Goal: Task Accomplishment & Management: Manage account settings

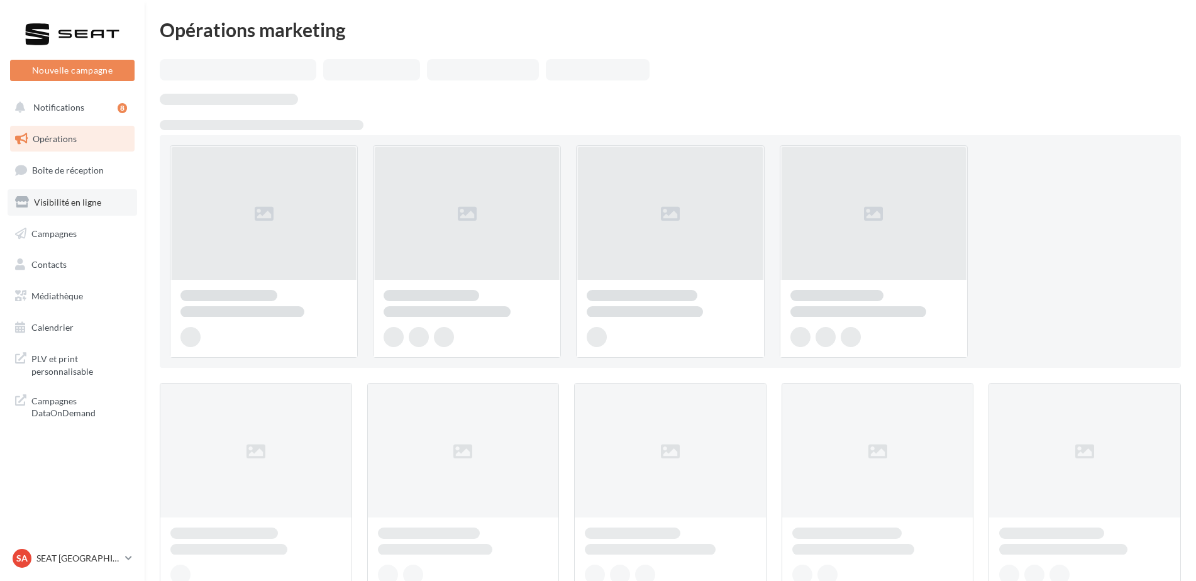
click at [86, 202] on span "Visibilité en ligne" at bounding box center [67, 202] width 67 height 11
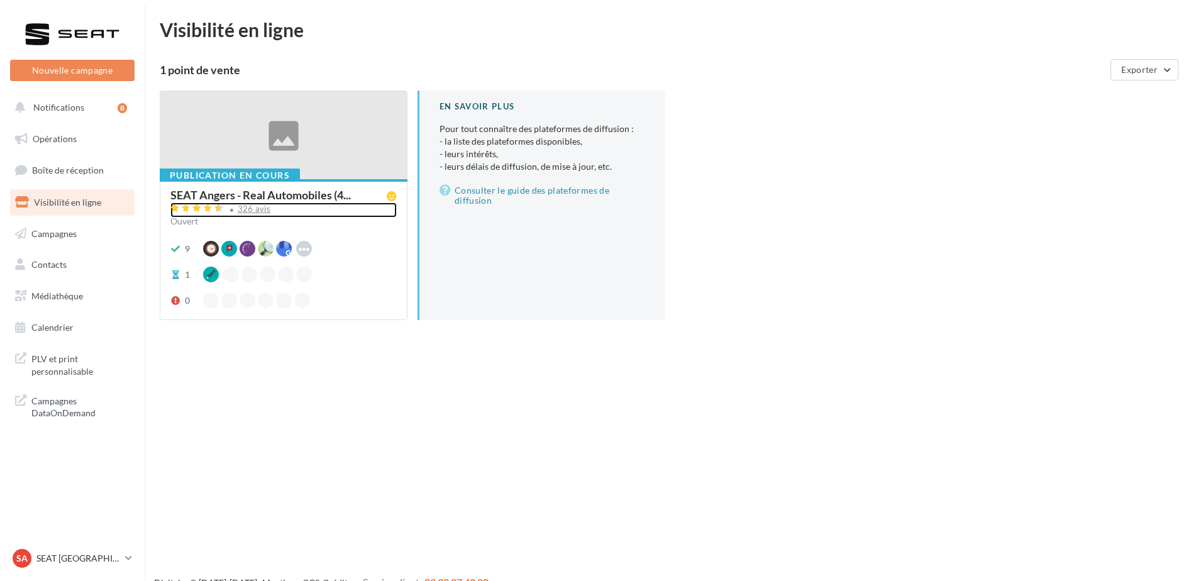
click at [253, 211] on div "326 avis" at bounding box center [254, 209] width 33 height 8
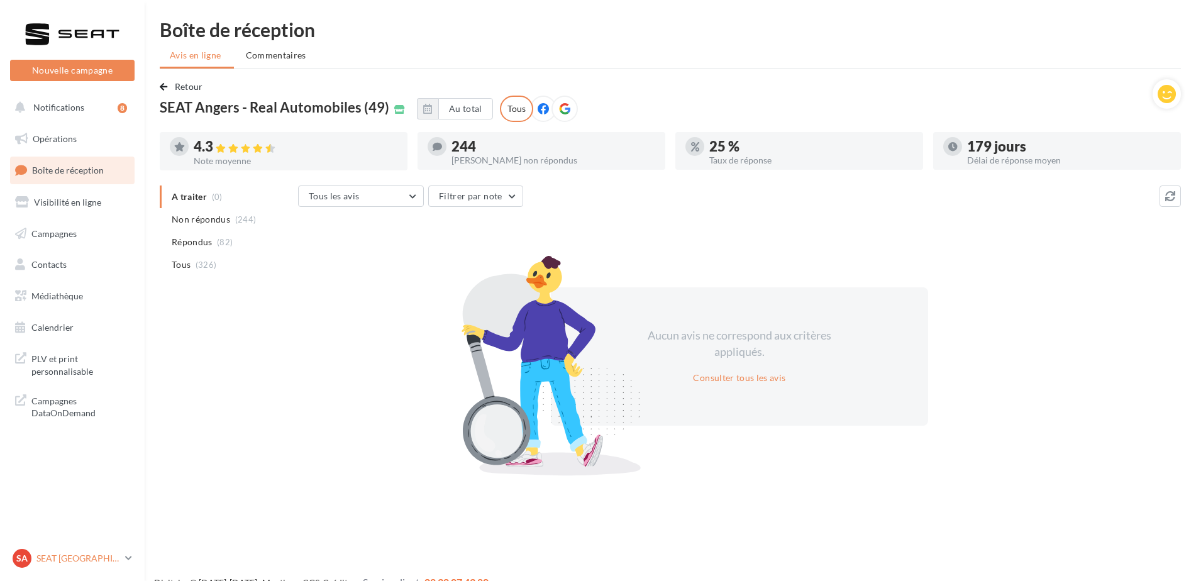
click at [66, 562] on p "SEAT [GEOGRAPHIC_DATA]" at bounding box center [78, 558] width 84 height 13
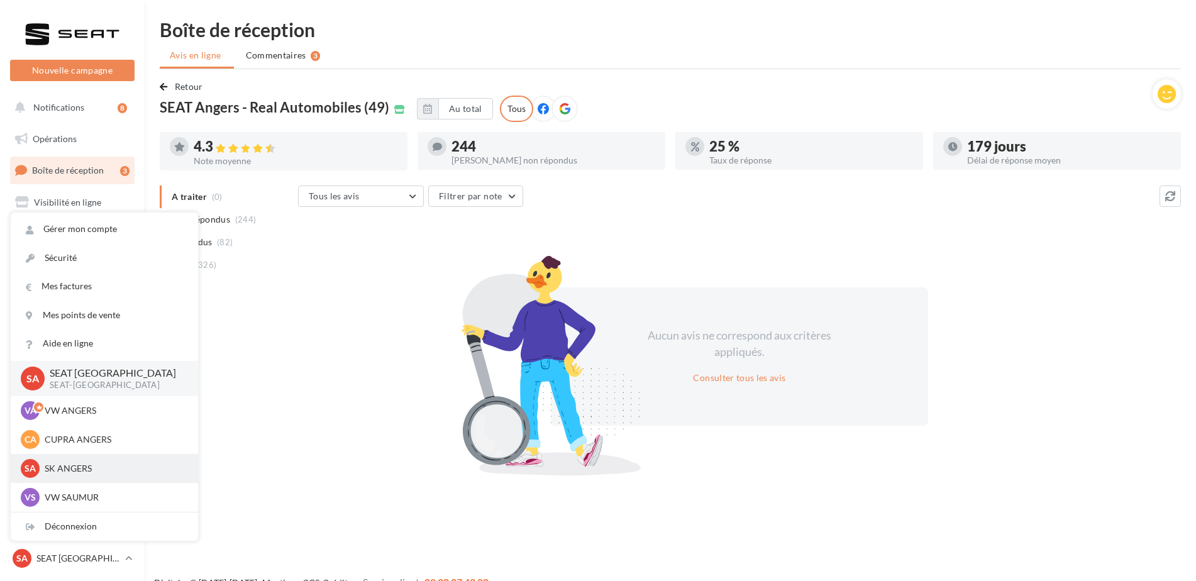
click at [63, 465] on p "SK ANGERS" at bounding box center [114, 468] width 138 height 13
